Goal: Answer question/provide support: Share knowledge or assist other users

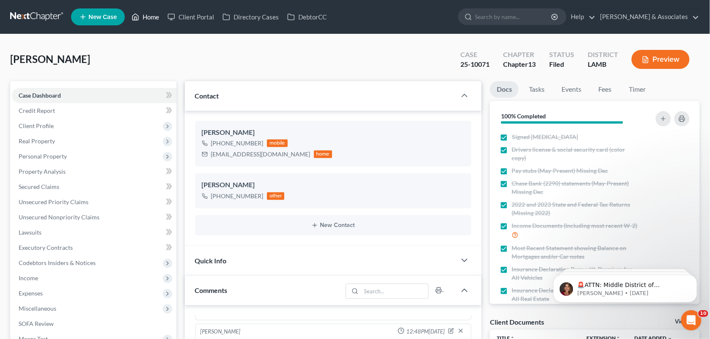
click at [147, 16] on link "Home" at bounding box center [145, 16] width 36 height 15
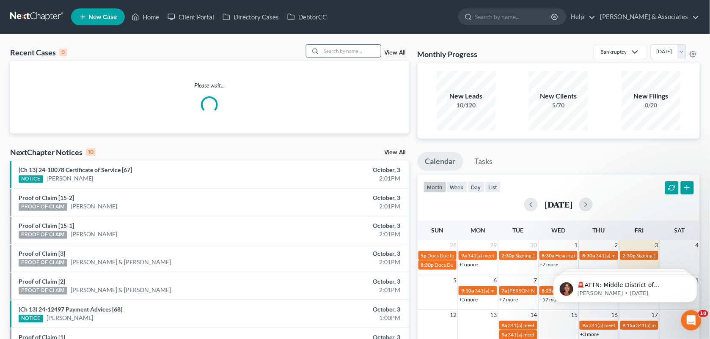
click at [341, 51] on input "search" at bounding box center [350, 51] width 59 height 12
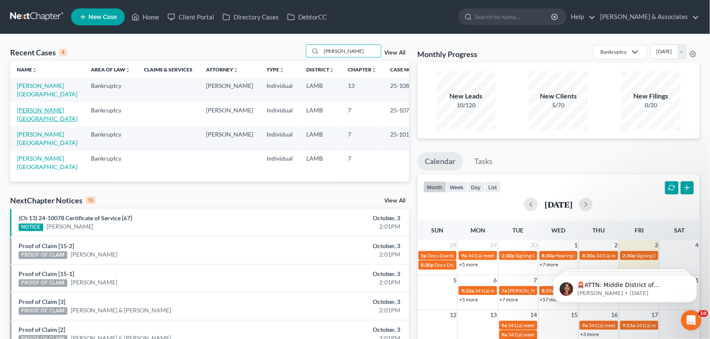
type input "[PERSON_NAME]"
click at [40, 107] on link "[PERSON_NAME][GEOGRAPHIC_DATA]" at bounding box center [47, 115] width 60 height 16
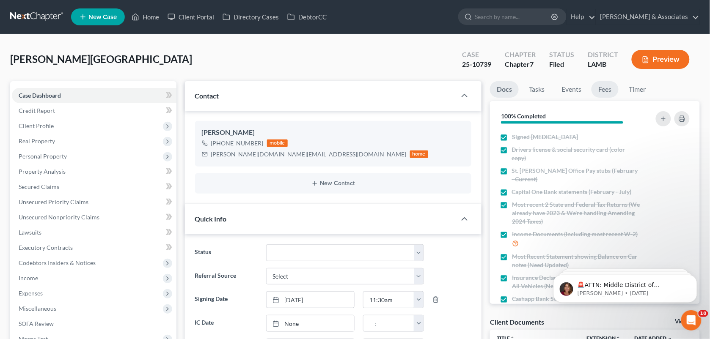
scroll to position [1043, 0]
click at [605, 88] on link "Fees" at bounding box center [604, 89] width 27 height 16
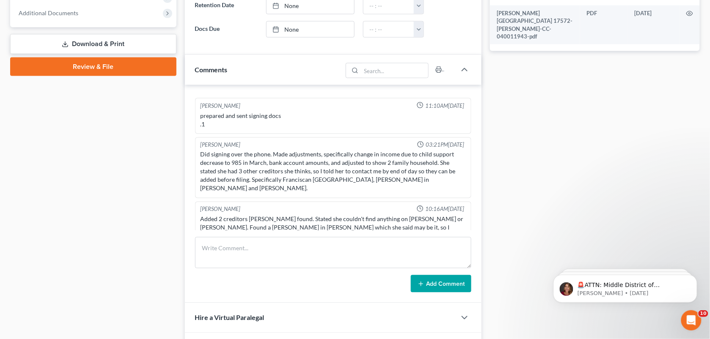
scroll to position [584, 0]
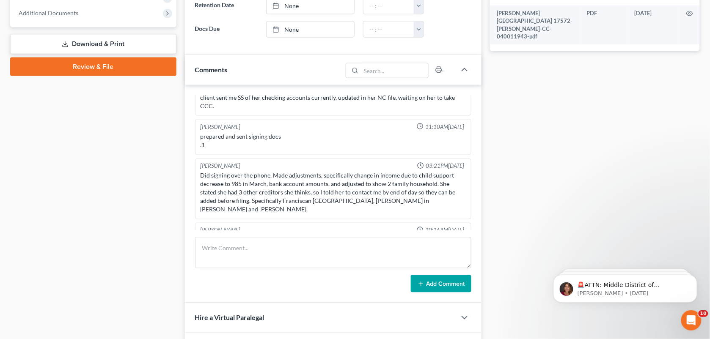
click at [472, 170] on div "[PERSON_NAME] 03:48PM[DATE] sent out [MEDICAL_DATA] for new case to client, als…" at bounding box center [333, 194] width 297 height 219
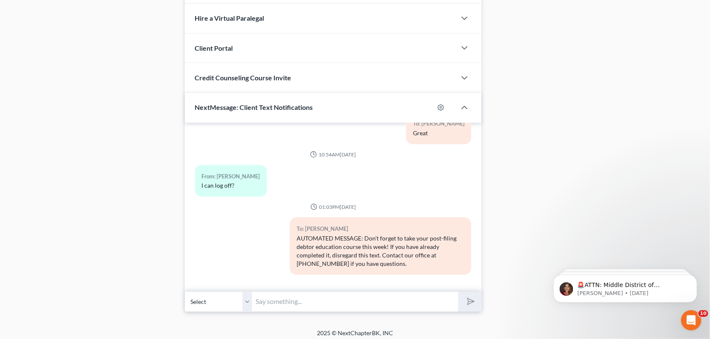
scroll to position [648, 0]
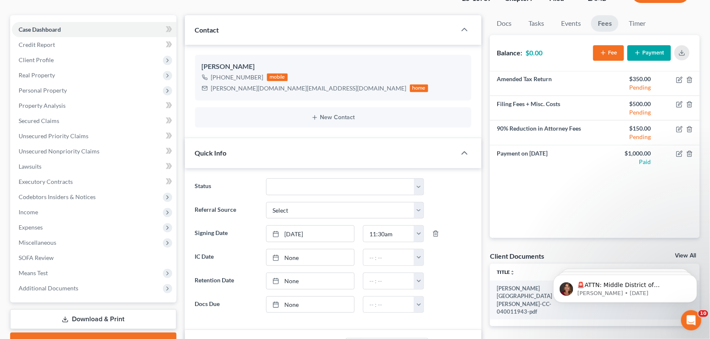
scroll to position [60, 0]
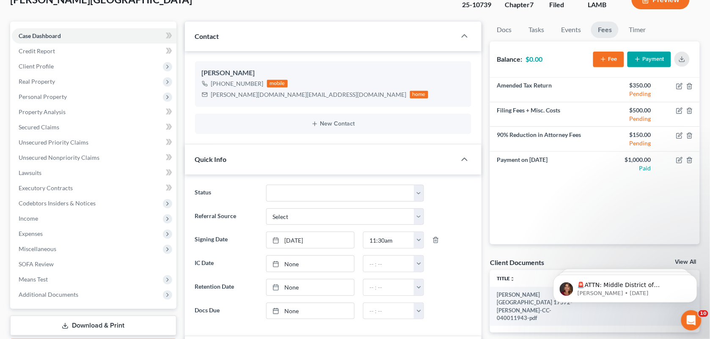
click at [445, 186] on div "Status Amended Plan Needed Awaiting Income Closed Confirmed Discharged Dismisse…" at bounding box center [333, 193] width 285 height 17
click at [316, 192] on select "Amended Plan Needed Awaiting Income Closed Confirmed Discharged Dismissed Docs …" at bounding box center [345, 193] width 158 height 17
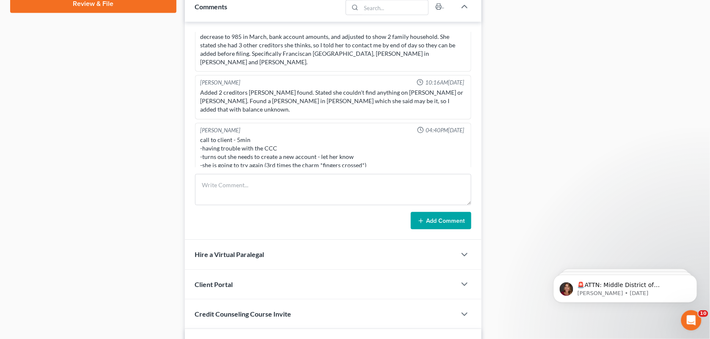
select select "8"
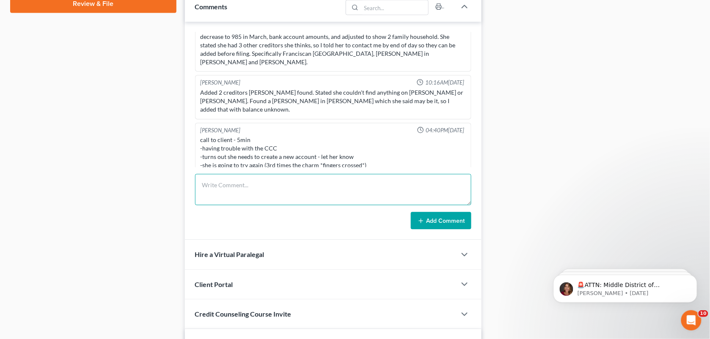
click at [285, 195] on textarea at bounding box center [333, 189] width 277 height 31
paste textarea "[PERSON_NAME] on the phone, i clarified through her 1D she definitely still nee…"
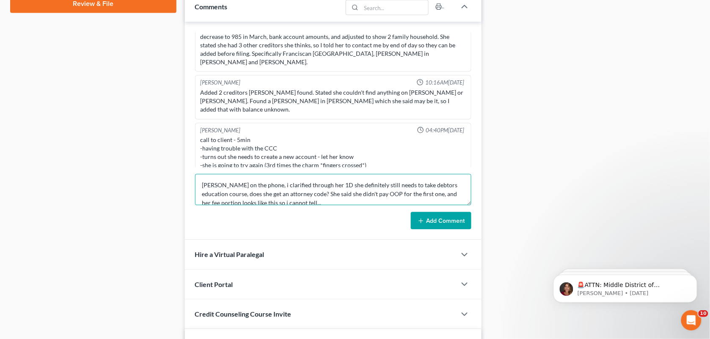
scroll to position [1, 0]
type textarea "[PERSON_NAME] on the phone, i clarified through her 1D she definitely still nee…"
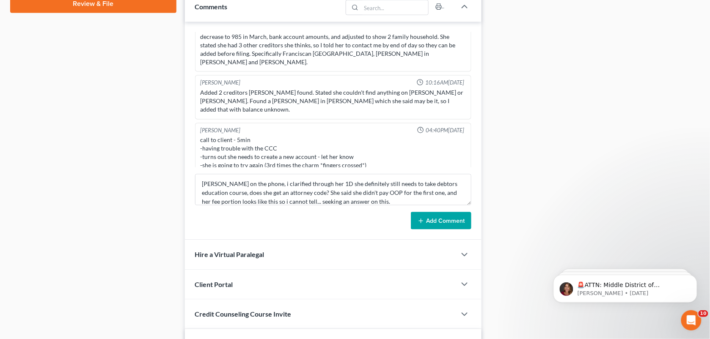
click at [440, 225] on button "Add Comment" at bounding box center [441, 221] width 60 height 18
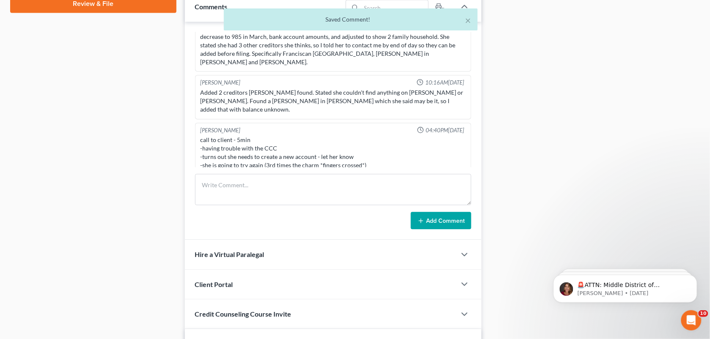
scroll to position [1076, 0]
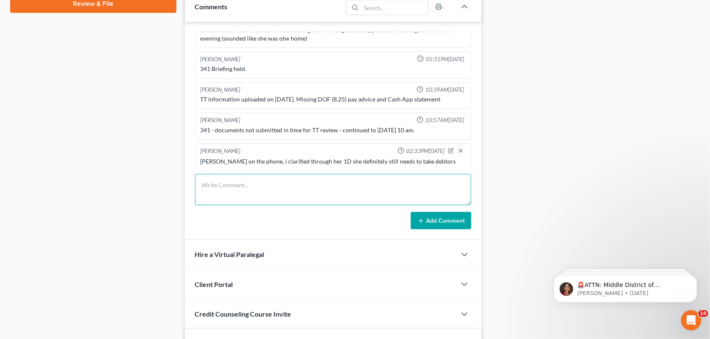
click at [423, 199] on textarea at bounding box center [333, 189] width 277 height 31
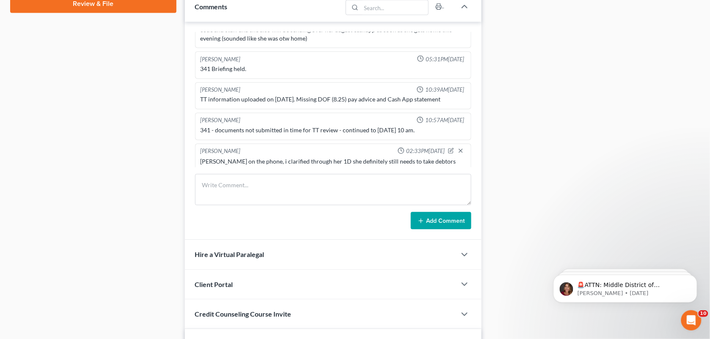
drag, startPoint x: 119, startPoint y: 176, endPoint x: 708, endPoint y: 167, distance: 589.6
click at [119, 176] on div "Case Dashboard Payments Invoices Payments Payments Credit Report Client Profile" at bounding box center [93, 113] width 175 height 872
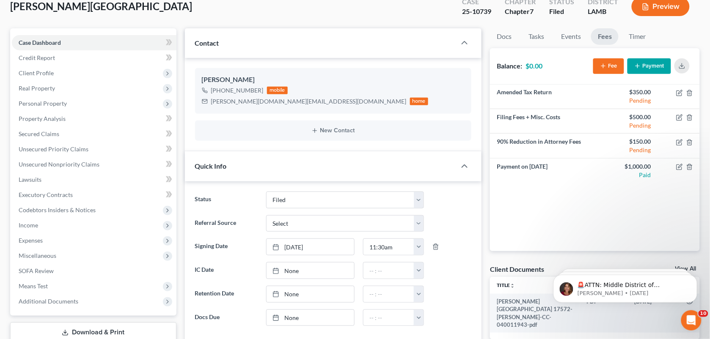
scroll to position [51, 0]
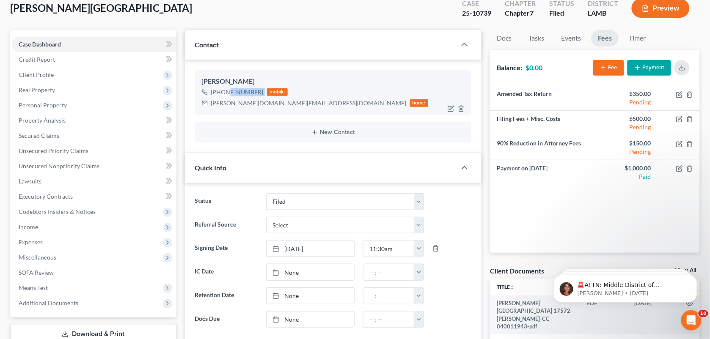
drag, startPoint x: 261, startPoint y: 92, endPoint x: 224, endPoint y: 92, distance: 37.2
click at [224, 92] on div "[PHONE_NUMBER] mobile" at bounding box center [315, 92] width 227 height 11
drag, startPoint x: 224, startPoint y: 92, endPoint x: 219, endPoint y: 91, distance: 5.1
click at [219, 91] on div "[PHONE_NUMBER]" at bounding box center [237, 92] width 52 height 8
drag, startPoint x: 219, startPoint y: 91, endPoint x: 247, endPoint y: 90, distance: 28.4
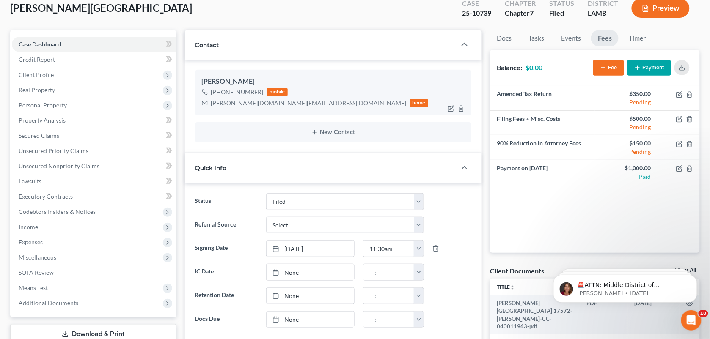
click at [247, 90] on div "[PHONE_NUMBER]" at bounding box center [237, 92] width 52 height 8
drag, startPoint x: 493, startPoint y: 14, endPoint x: 442, endPoint y: 17, distance: 51.3
click at [442, 17] on div "[PERSON_NAME] Upgraded Case 25-10739 Chapter Chapter 7 Status Filed District [G…" at bounding box center [354, 11] width 689 height 37
copy div "25-10739"
drag, startPoint x: 303, startPoint y: 5, endPoint x: 421, endPoint y: 22, distance: 119.7
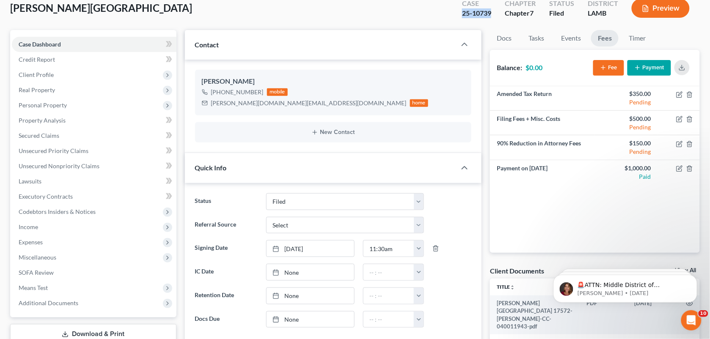
click at [303, 5] on div "[PERSON_NAME] Upgraded Case 25-10739 Chapter Chapter 7 Status Filed District [G…" at bounding box center [354, 11] width 689 height 37
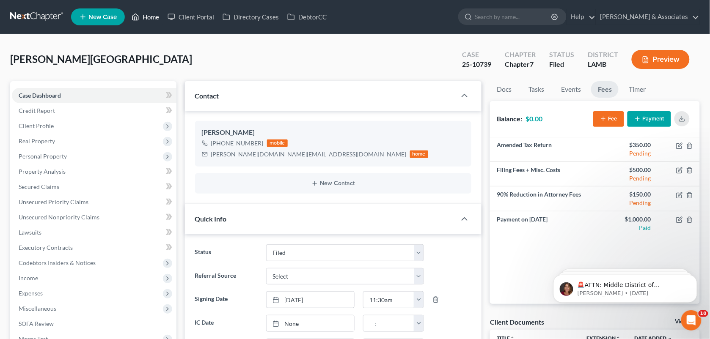
click at [148, 14] on link "Home" at bounding box center [145, 16] width 36 height 15
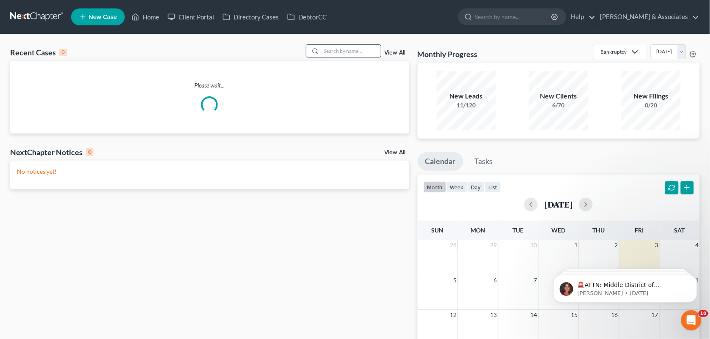
click at [335, 53] on input "search" at bounding box center [350, 51] width 59 height 12
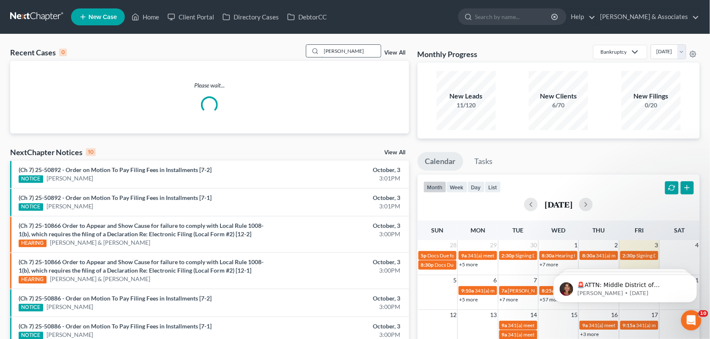
type input "[PERSON_NAME]"
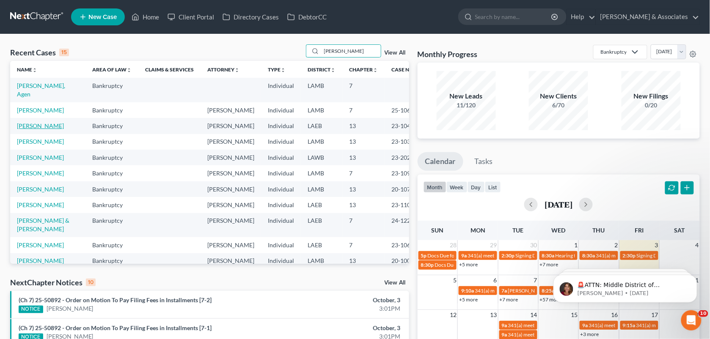
click at [46, 122] on link "[PERSON_NAME]" at bounding box center [40, 125] width 47 height 7
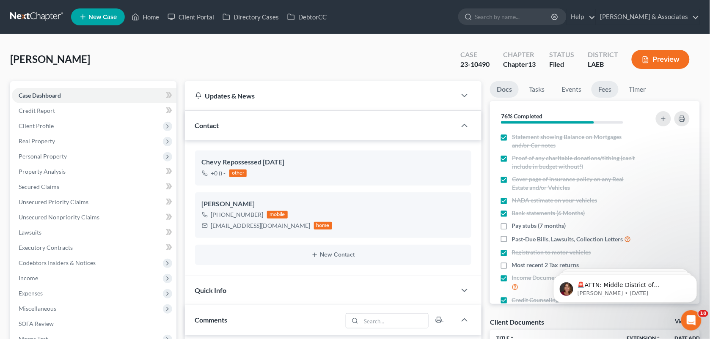
click at [605, 88] on link "Fees" at bounding box center [604, 89] width 27 height 16
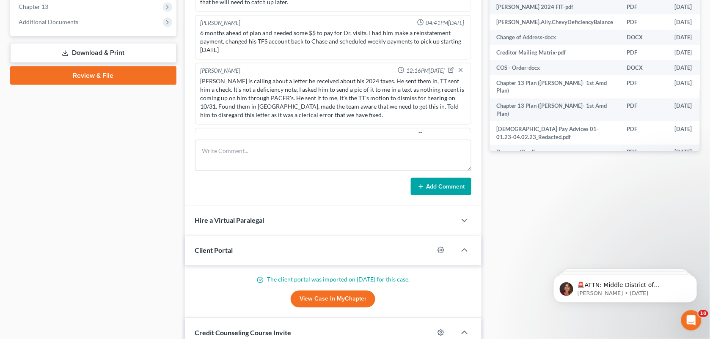
scroll to position [345, 0]
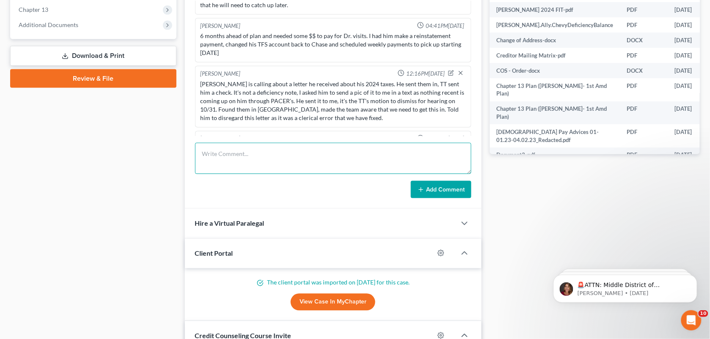
click at [250, 161] on textarea at bounding box center [333, 158] width 277 height 31
type textarea "b"
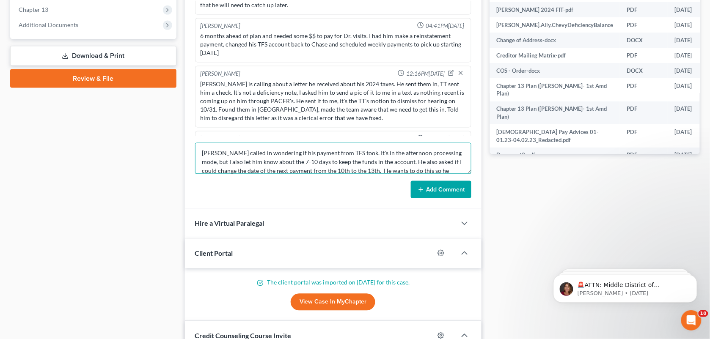
scroll to position [10, 0]
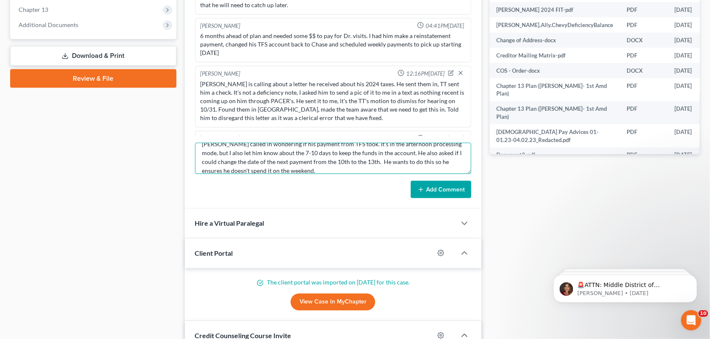
click at [249, 172] on textarea "[PERSON_NAME] called in wondering if his payment from TFS took. It's in the aft…" at bounding box center [333, 158] width 277 height 31
click at [324, 166] on textarea "[PERSON_NAME] called in wondering if his payment from TFS took. It's in the aft…" at bounding box center [333, 158] width 277 height 31
click at [323, 168] on textarea "[PERSON_NAME] called in wondering if his payment from TFS took. It's in the aft…" at bounding box center [333, 158] width 277 height 31
click at [318, 172] on textarea "[PERSON_NAME] called in wondering if his payment from TFS took. It's in the aft…" at bounding box center [333, 158] width 277 height 31
click at [322, 170] on textarea "[PERSON_NAME] called in wondering if his payment from TFS took. It's in the aft…" at bounding box center [333, 158] width 277 height 31
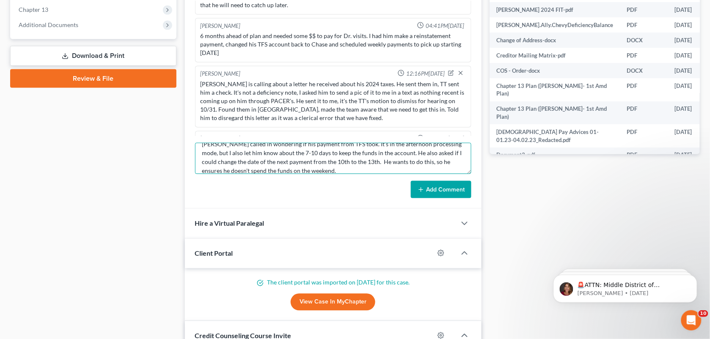
scroll to position [17, 0]
drag, startPoint x: 320, startPoint y: 171, endPoint x: 271, endPoint y: 164, distance: 49.6
click at [271, 164] on textarea "[PERSON_NAME] called in wondering if his payment from TFS took. It's in the aft…" at bounding box center [333, 158] width 277 height 31
type textarea "[PERSON_NAME] called in wondering if his payment from TFS took. It's in the aft…"
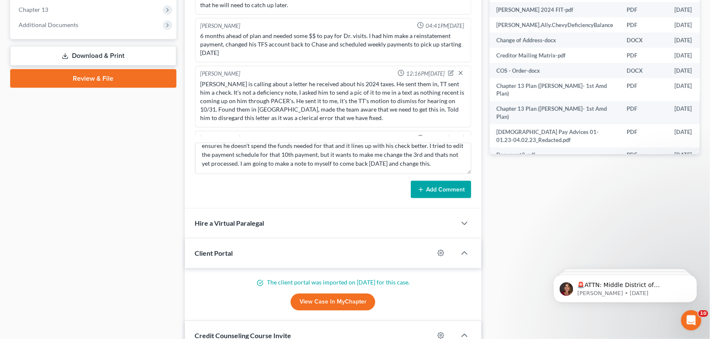
click at [447, 187] on button "Add Comment" at bounding box center [441, 190] width 60 height 18
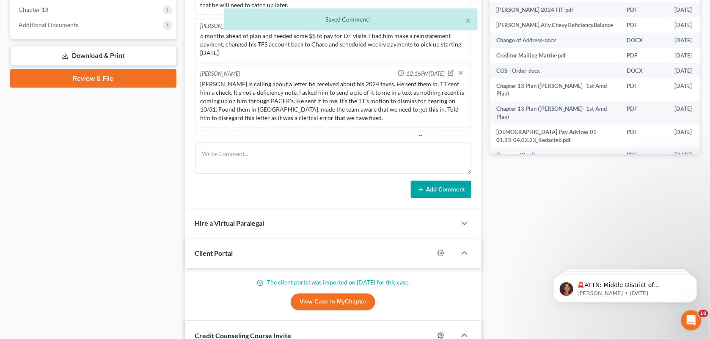
scroll to position [2546, 0]
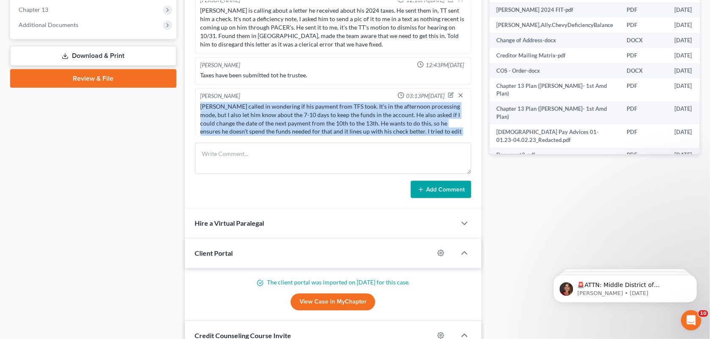
drag, startPoint x: 429, startPoint y: 127, endPoint x: 197, endPoint y: 85, distance: 235.9
click at [197, 88] on div "[PERSON_NAME] 03:13PM[DATE] [PERSON_NAME] called in wondering if his payment fr…" at bounding box center [333, 123] width 277 height 70
copy div "[PERSON_NAME] called in wondering if his payment from TFS took. It's in the aft…"
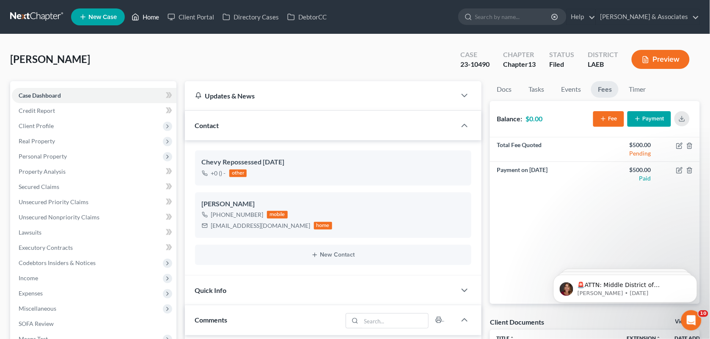
click at [151, 24] on link "Home" at bounding box center [145, 16] width 36 height 15
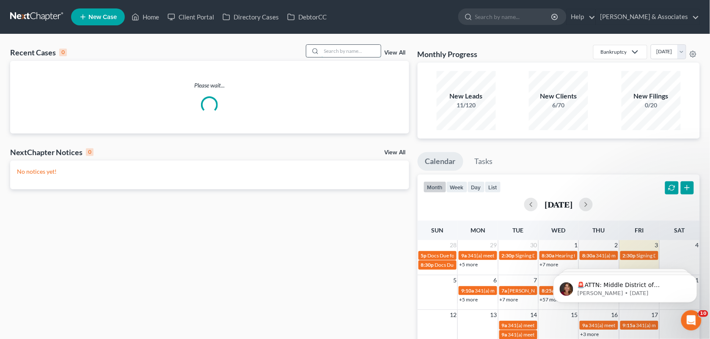
click at [339, 56] on input "search" at bounding box center [350, 51] width 59 height 12
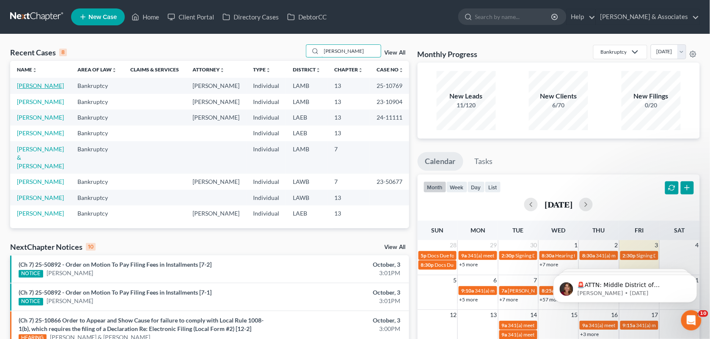
type input "[PERSON_NAME]"
click at [33, 87] on link "[PERSON_NAME]" at bounding box center [40, 85] width 47 height 7
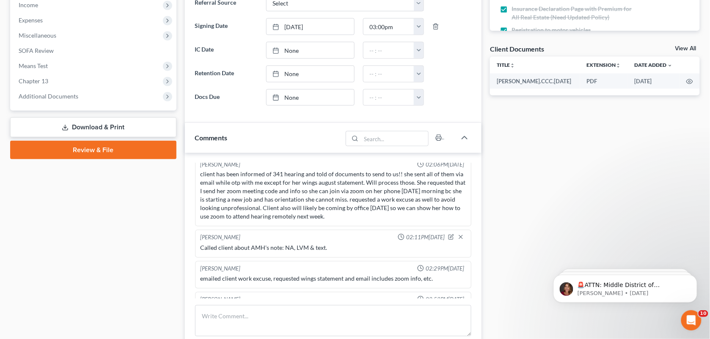
scroll to position [366, 0]
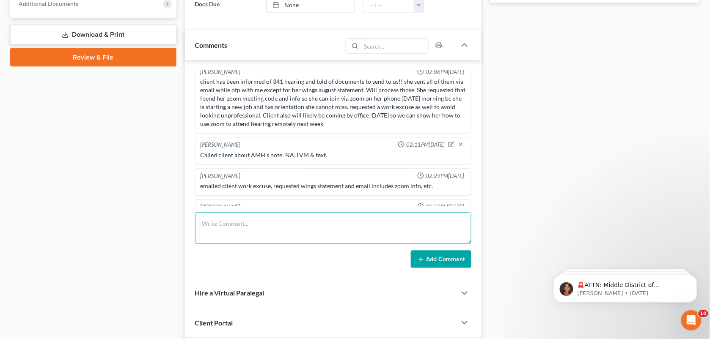
click at [343, 234] on textarea at bounding box center [333, 228] width 277 height 31
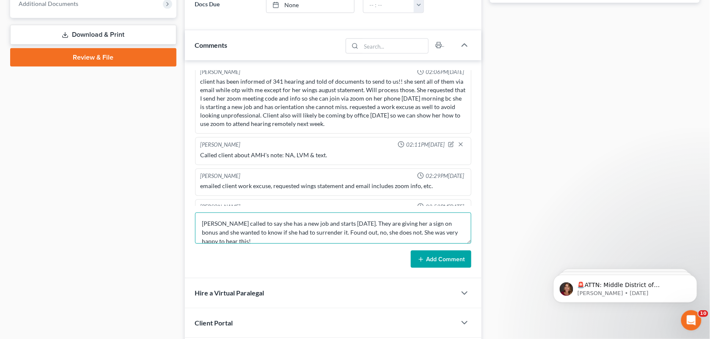
scroll to position [1, 0]
type textarea "[PERSON_NAME] called to say she has a new job and starts [DATE]. They are givin…"
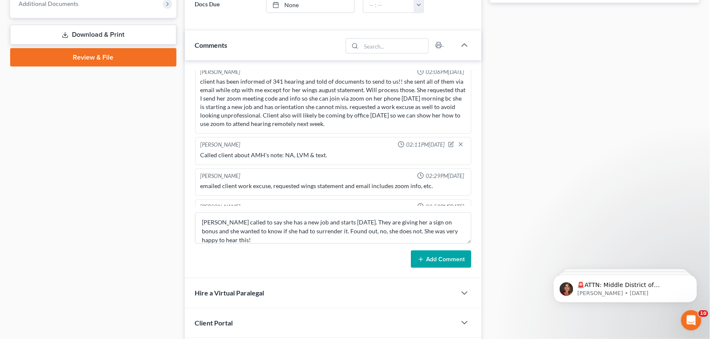
click at [442, 254] on button "Add Comment" at bounding box center [441, 260] width 60 height 18
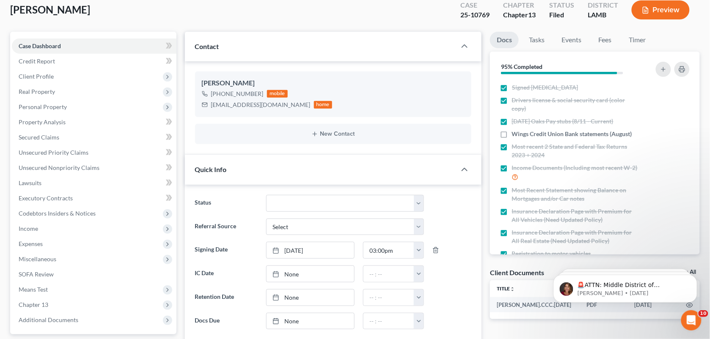
scroll to position [0, 0]
